Goal: Task Accomplishment & Management: Use online tool/utility

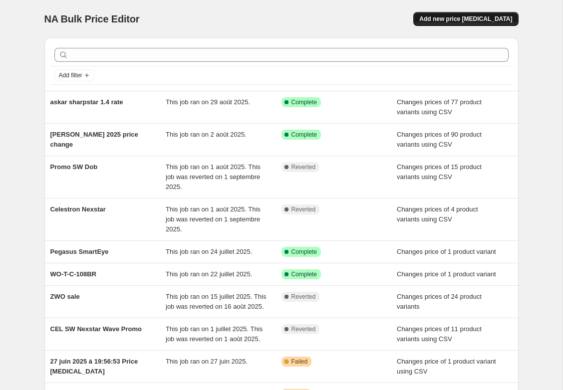
click at [493, 18] on span "Add new price [MEDICAL_DATA]" at bounding box center [465, 19] width 93 height 8
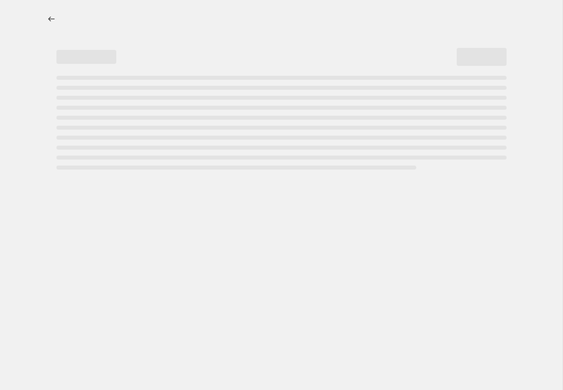
select select "percentage"
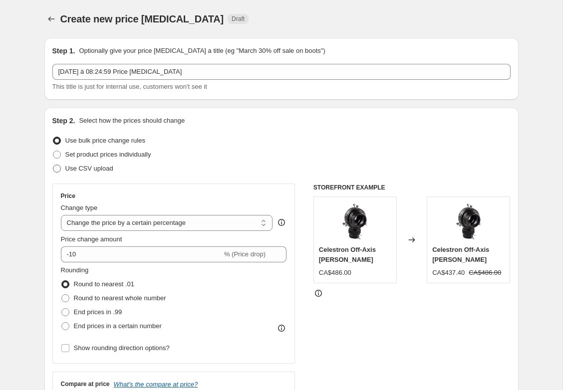
click at [103, 166] on span "Use CSV upload" at bounding box center [89, 168] width 48 height 7
click at [53, 165] on input "Use CSV upload" at bounding box center [53, 165] width 0 height 0
radio input "true"
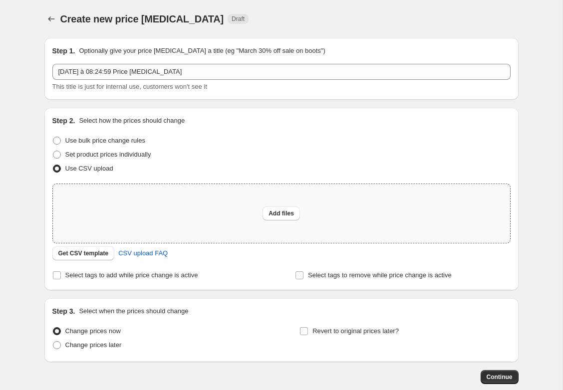
scroll to position [40, 0]
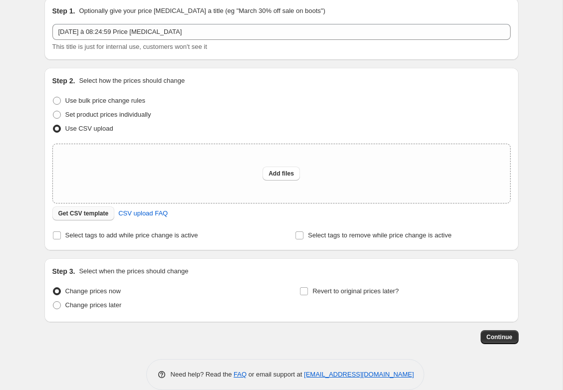
click at [89, 216] on span "Get CSV template" at bounding box center [83, 214] width 50 height 8
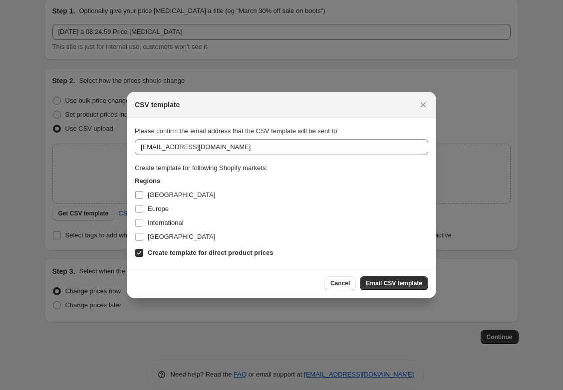
click at [158, 194] on span "[GEOGRAPHIC_DATA]" at bounding box center [181, 194] width 67 height 7
click at [143, 194] on input "[GEOGRAPHIC_DATA]" at bounding box center [139, 195] width 8 height 8
checkbox input "true"
click at [213, 251] on b "Create template for direct product prices" at bounding box center [210, 252] width 125 height 7
click at [143, 251] on input "Create template for direct product prices" at bounding box center [139, 253] width 8 height 8
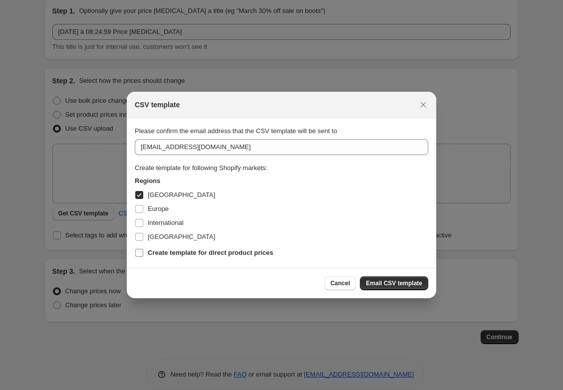
checkbox input "false"
click at [409, 282] on span "Email CSV template" at bounding box center [394, 284] width 56 height 8
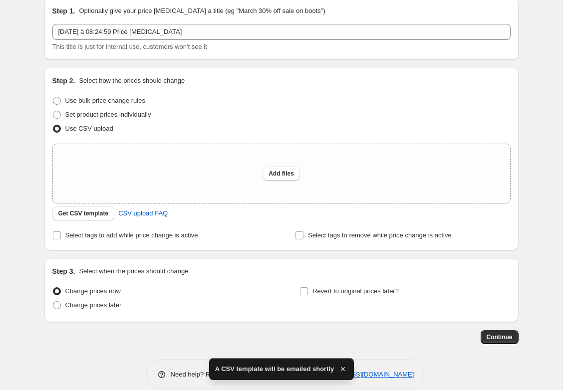
scroll to position [42, 0]
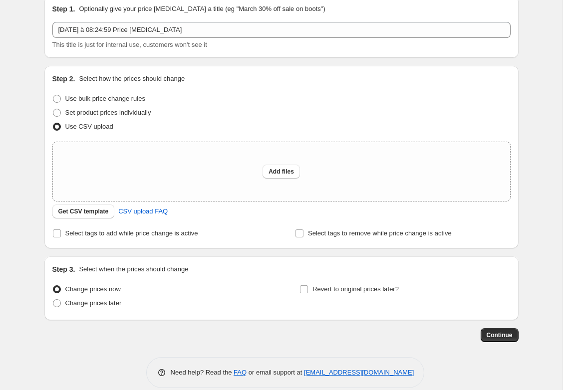
click at [521, 87] on div "Create new price [MEDICAL_DATA]. This page is ready Create new price [MEDICAL_D…" at bounding box center [281, 180] width 498 height 445
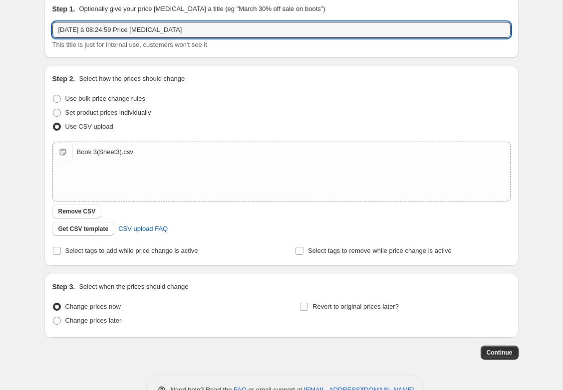
drag, startPoint x: 211, startPoint y: 34, endPoint x: 15, endPoint y: 12, distance: 197.0
click at [15, 12] on div "Create new price [MEDICAL_DATA]. This page is ready Create new price [MEDICAL_D…" at bounding box center [281, 189] width 563 height 463
type input "SW Mount promo September"
click at [343, 302] on span "Revert to original prices later?" at bounding box center [356, 307] width 86 height 10
click at [308, 303] on input "Revert to original prices later?" at bounding box center [304, 307] width 8 height 8
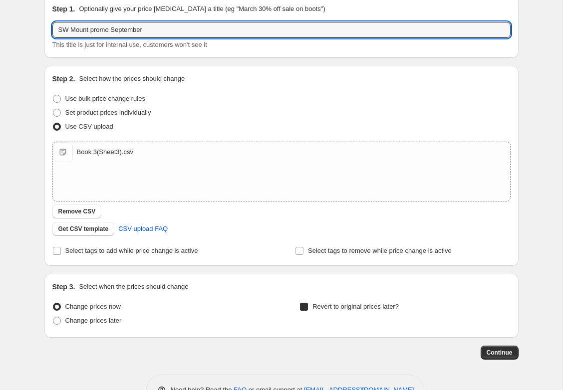
checkbox input "true"
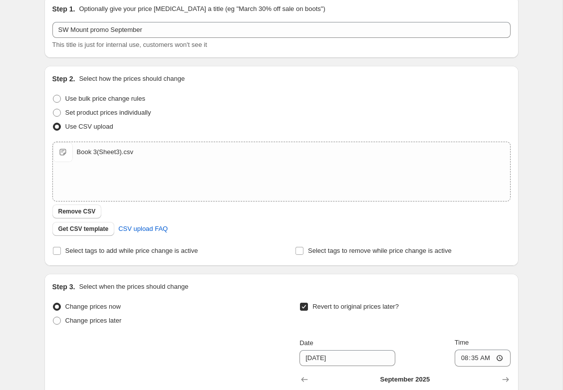
scroll to position [220, 0]
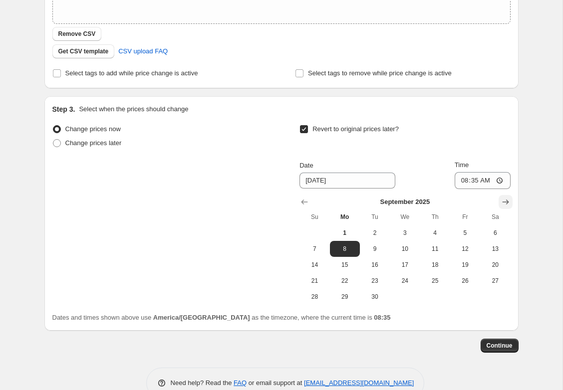
click at [503, 205] on icon "Show next month, October 2025" at bounding box center [506, 202] width 10 height 10
click at [402, 232] on span "1" at bounding box center [405, 233] width 22 height 8
type input "[DATE]"
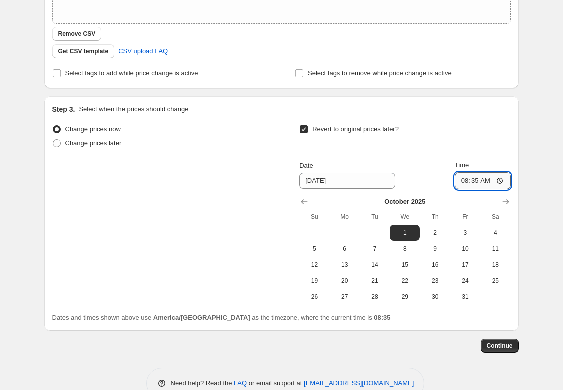
click at [484, 182] on input "08:35" at bounding box center [483, 180] width 56 height 17
type input "00:00"
click at [504, 347] on span "Continue" at bounding box center [500, 346] width 26 height 8
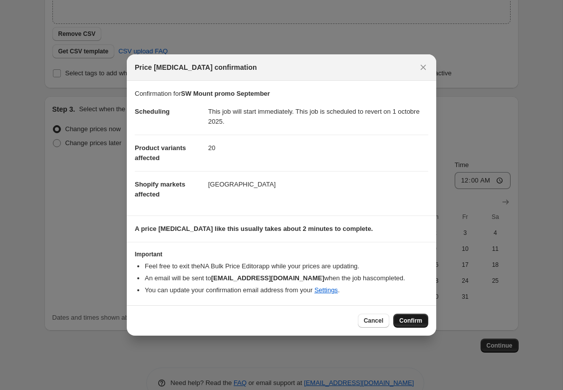
click at [406, 322] on span "Confirm" at bounding box center [410, 321] width 23 height 8
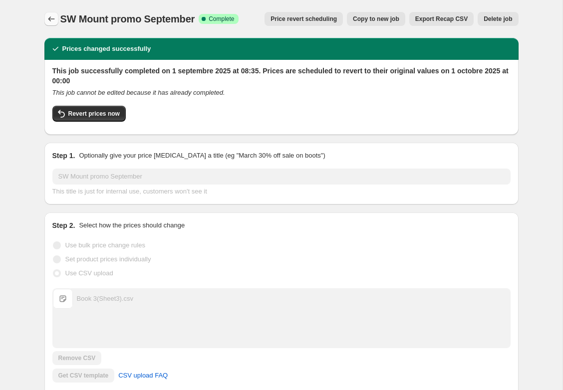
click at [50, 17] on icon "Price change jobs" at bounding box center [51, 18] width 6 height 5
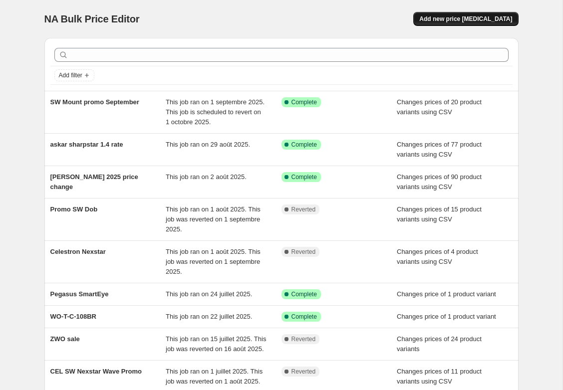
click at [469, 14] on button "Add new price [MEDICAL_DATA]" at bounding box center [465, 19] width 105 height 14
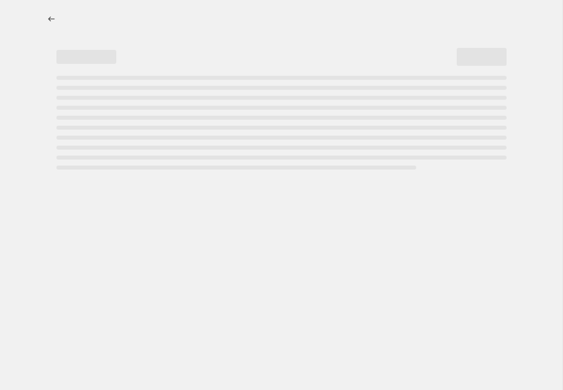
select select "percentage"
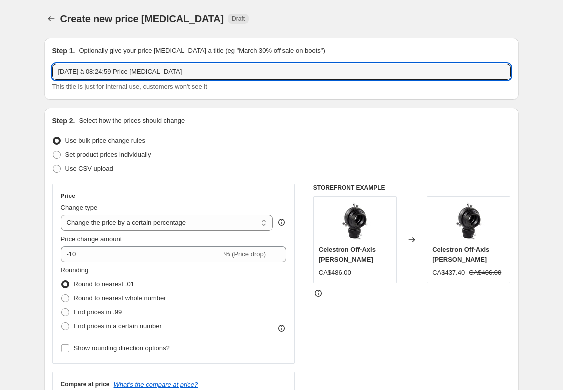
drag, startPoint x: 216, startPoint y: 73, endPoint x: 19, endPoint y: 62, distance: 196.5
type input "Cel AVX promo September"
click at [91, 173] on span "Use CSV upload" at bounding box center [89, 169] width 48 height 10
click at [53, 165] on input "Use CSV upload" at bounding box center [53, 165] width 0 height 0
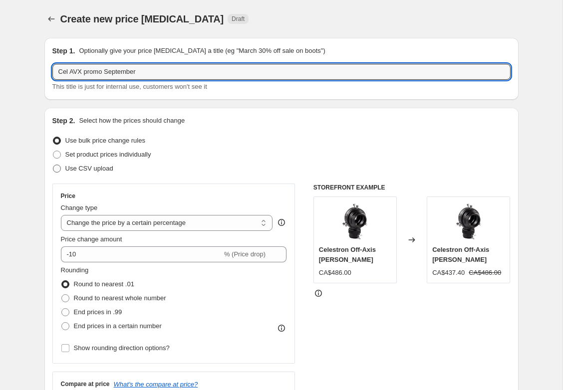
radio input "true"
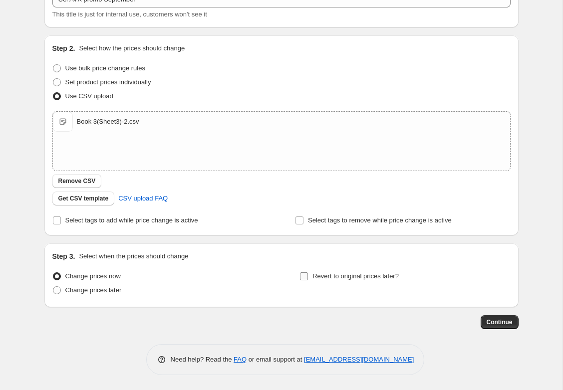
click at [326, 280] on span "Revert to original prices later?" at bounding box center [356, 276] width 86 height 7
click at [308, 280] on input "Revert to original prices later?" at bounding box center [304, 277] width 8 height 8
checkbox input "true"
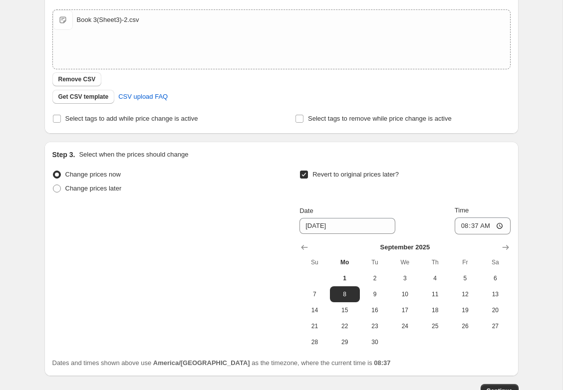
scroll to position [242, 0]
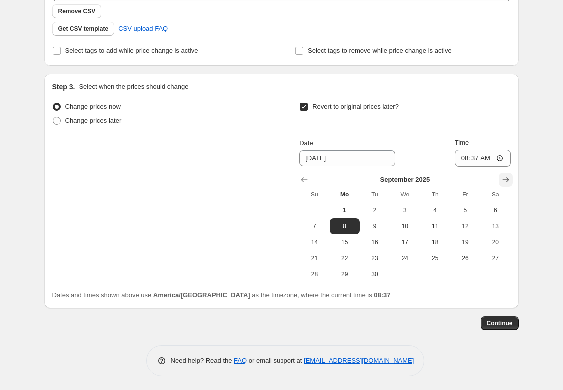
click at [507, 181] on icon "Show next month, October 2025" at bounding box center [506, 180] width 10 height 10
click at [397, 211] on span "1" at bounding box center [405, 211] width 22 height 8
type input "[DATE]"
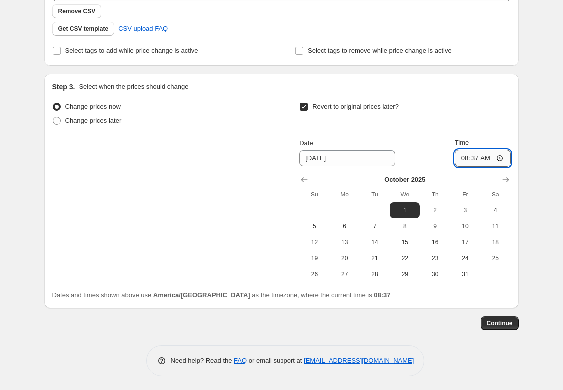
click at [484, 156] on input "08:37" at bounding box center [483, 158] width 56 height 17
type input "00:00"
click at [502, 323] on span "Continue" at bounding box center [500, 324] width 26 height 8
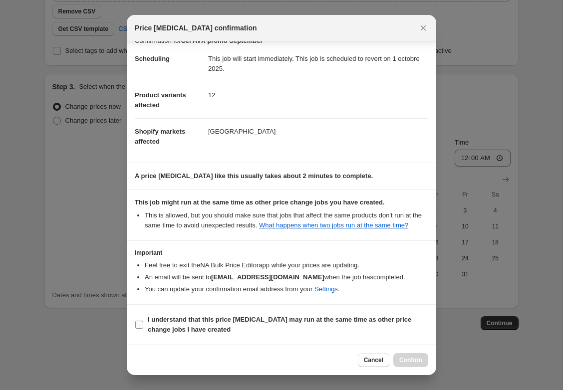
scroll to position [23, 0]
click at [314, 324] on b "I understand that this price [MEDICAL_DATA] may run at the same time as other p…" at bounding box center [280, 324] width 264 height 17
click at [143, 324] on input "I understand that this price [MEDICAL_DATA] may run at the same time as other p…" at bounding box center [139, 325] width 8 height 8
checkbox input "true"
click at [425, 359] on button "Confirm" at bounding box center [410, 360] width 35 height 14
